Goal: Book appointment/travel/reservation

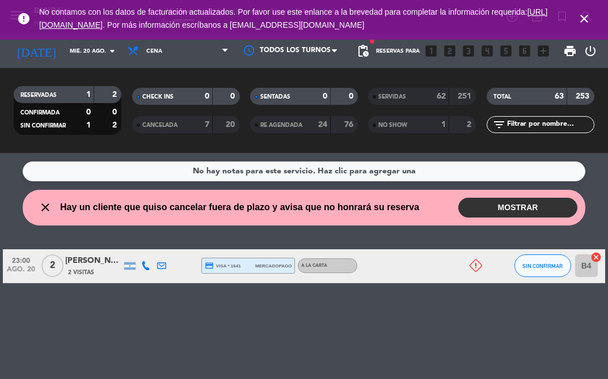
click at [472, 267] on icon at bounding box center [476, 266] width 12 height 12
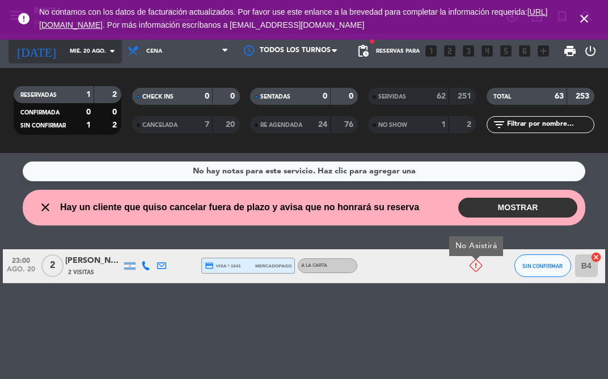
click at [100, 53] on input "mié. 20 ago." at bounding box center [102, 52] width 77 height 18
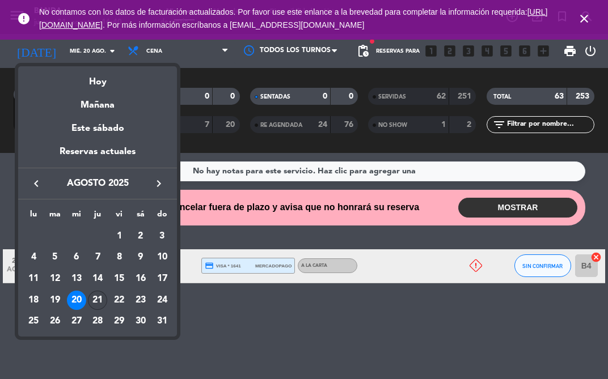
click at [102, 299] on div "21" at bounding box center [97, 300] width 19 height 19
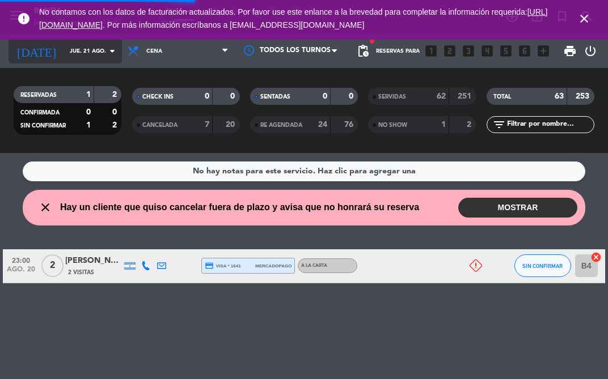
click at [77, 54] on input "jue. 21 ago." at bounding box center [102, 52] width 77 height 18
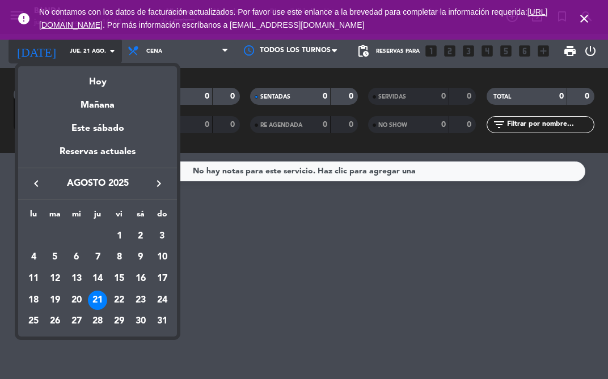
click at [92, 43] on div at bounding box center [304, 189] width 608 height 379
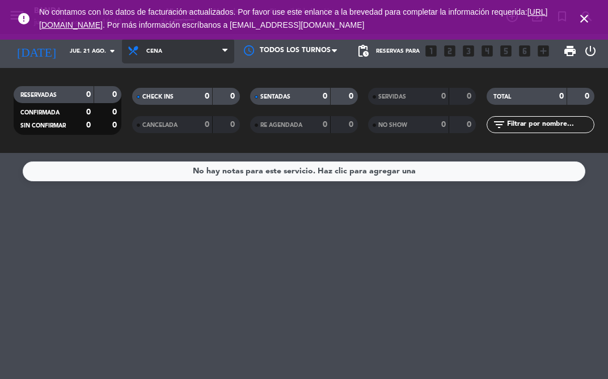
click at [155, 48] on span "Cena" at bounding box center [154, 51] width 16 height 6
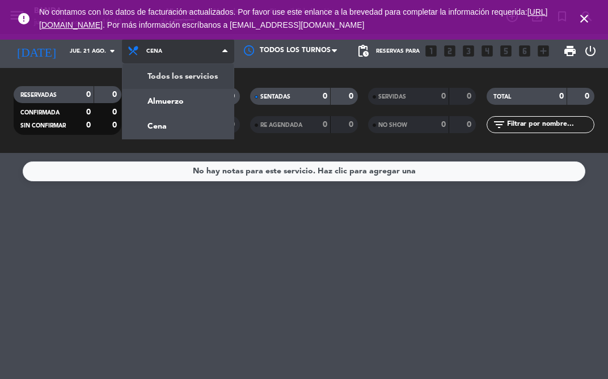
click at [158, 78] on div "menu Banda jueves 21. agosto - 16:40 Mis reservas Mapa de mesas Disponibilidad …" at bounding box center [304, 76] width 608 height 153
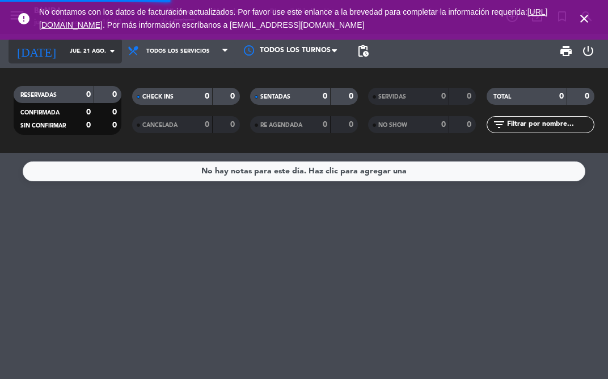
click at [84, 56] on input "jue. 21 ago." at bounding box center [102, 52] width 77 height 18
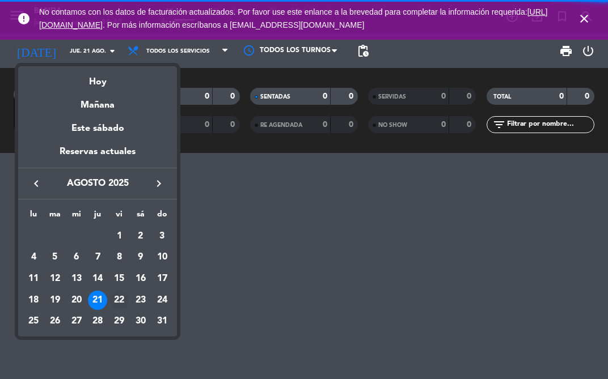
click at [120, 297] on div "22" at bounding box center [118, 300] width 19 height 19
type input "vie. 22 ago."
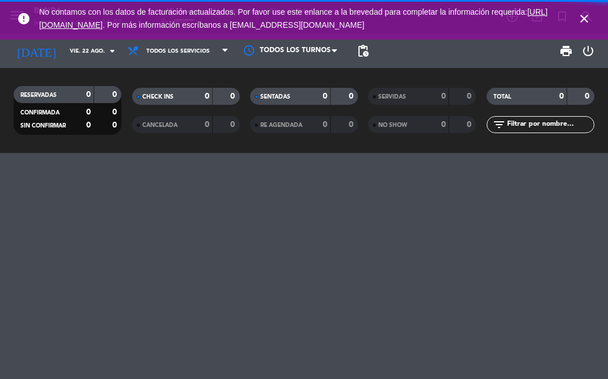
click at [580, 20] on icon "close" at bounding box center [584, 19] width 14 height 14
